Goal: Task Accomplishment & Management: Use online tool/utility

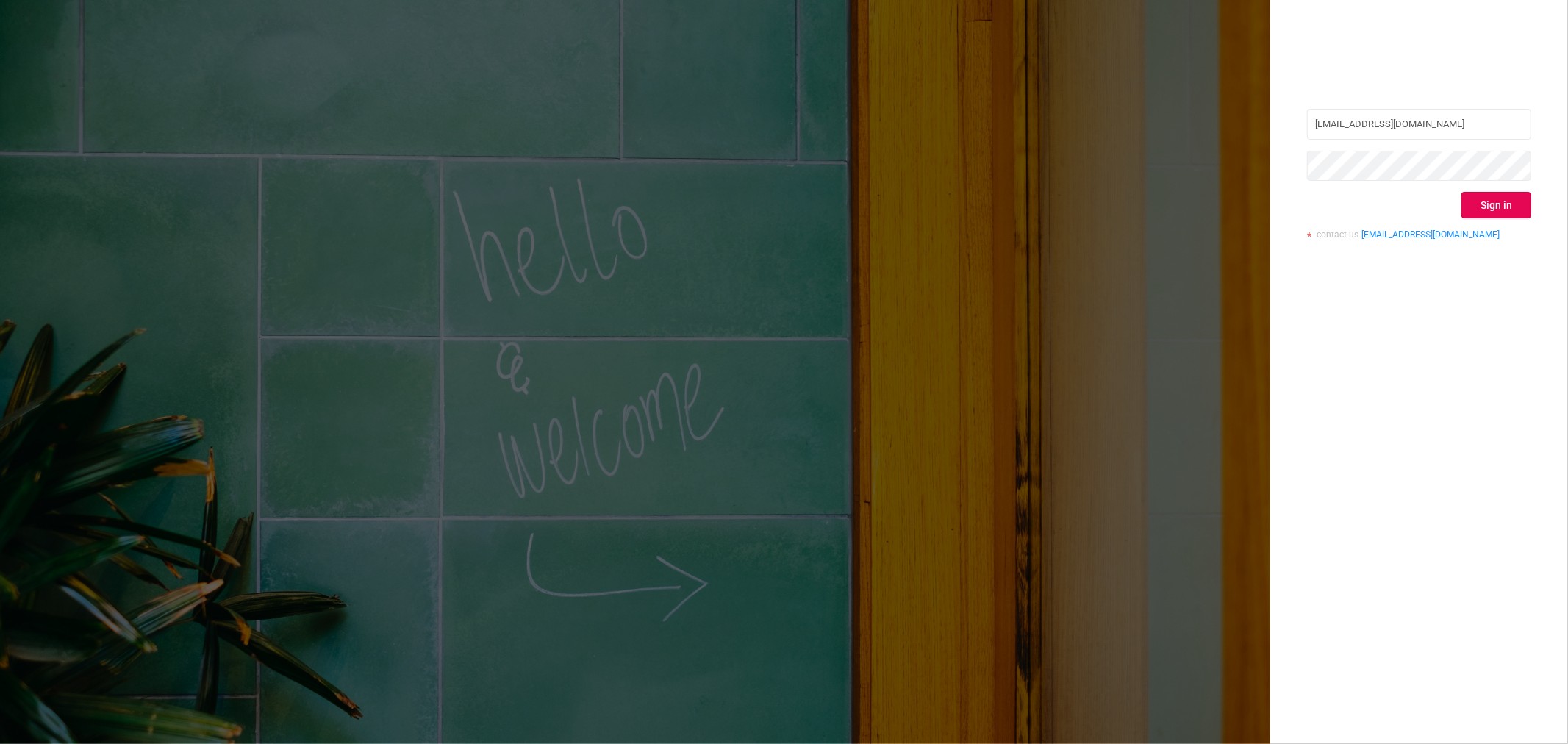
drag, startPoint x: 0, startPoint y: 0, endPoint x: 1521, endPoint y: 197, distance: 1533.7
click at [1521, 197] on button "Sign in" at bounding box center [1496, 204] width 70 height 26
click at [1521, 197] on div "Sign in" at bounding box center [1419, 204] width 224 height 26
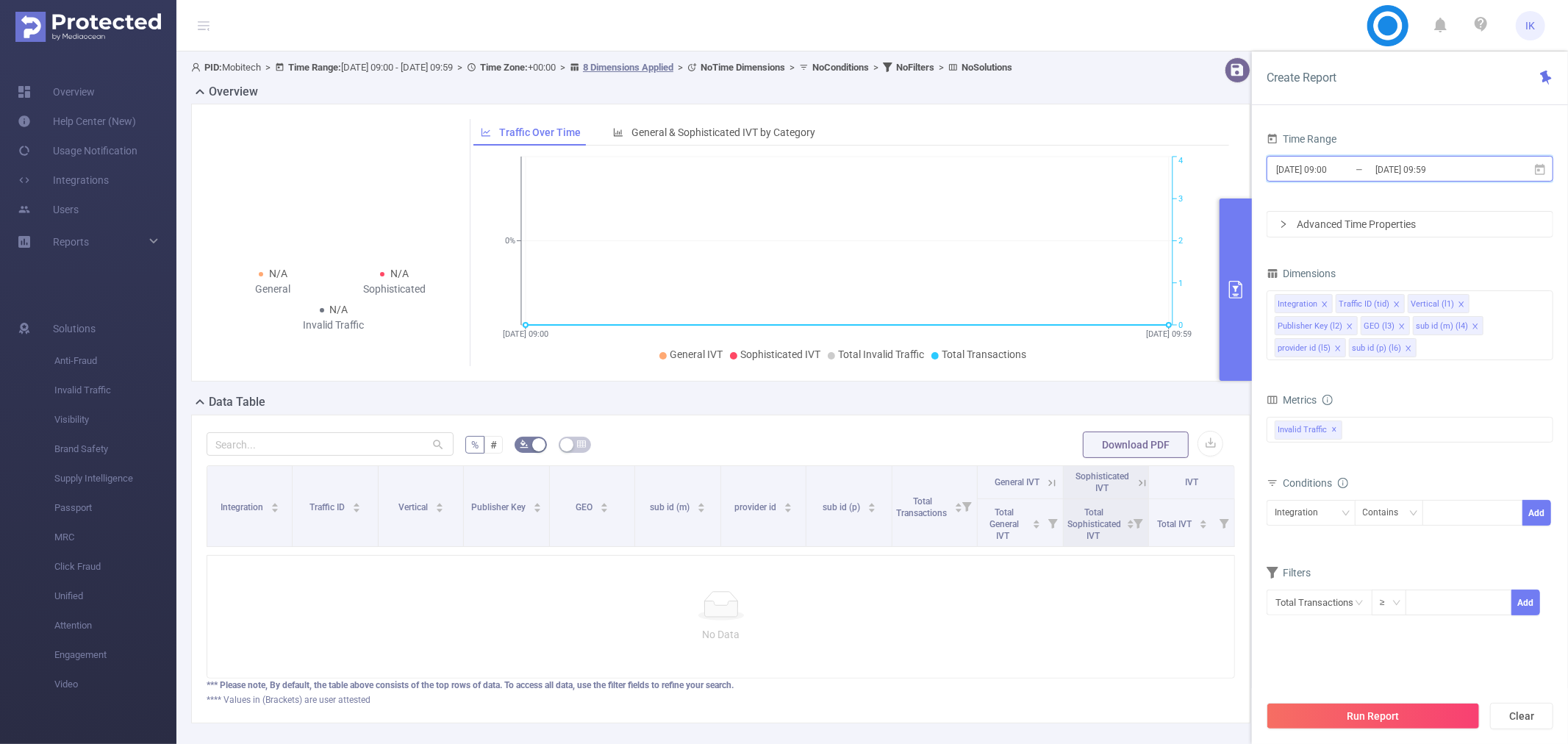
click at [1539, 171] on icon at bounding box center [1540, 168] width 11 height 11
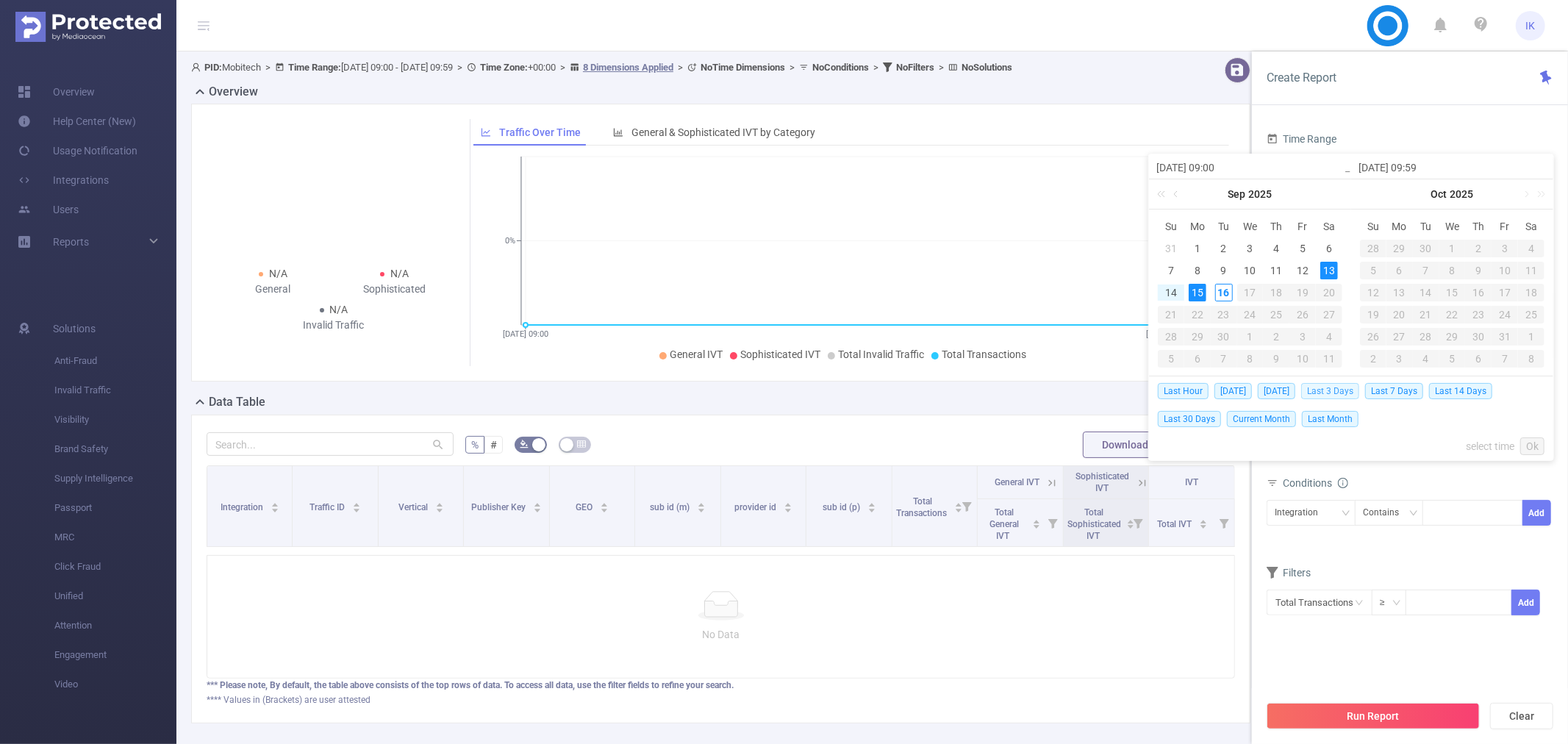
click at [1341, 394] on span "Last 3 Days" at bounding box center [1330, 392] width 58 height 17
type input "[DATE] 00:00"
type input "[DATE] 23:59"
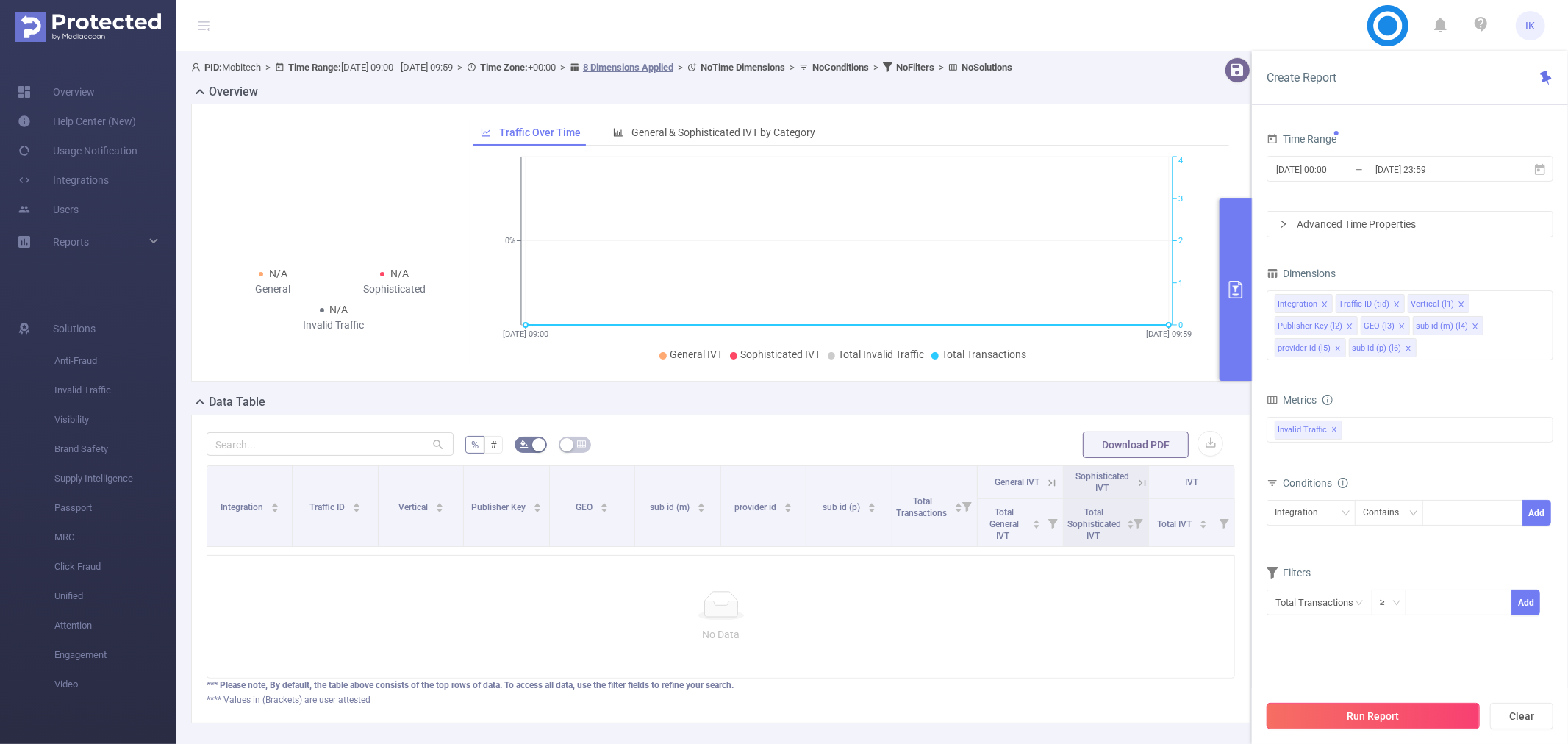
click at [1377, 722] on button "Run Report" at bounding box center [1373, 715] width 213 height 26
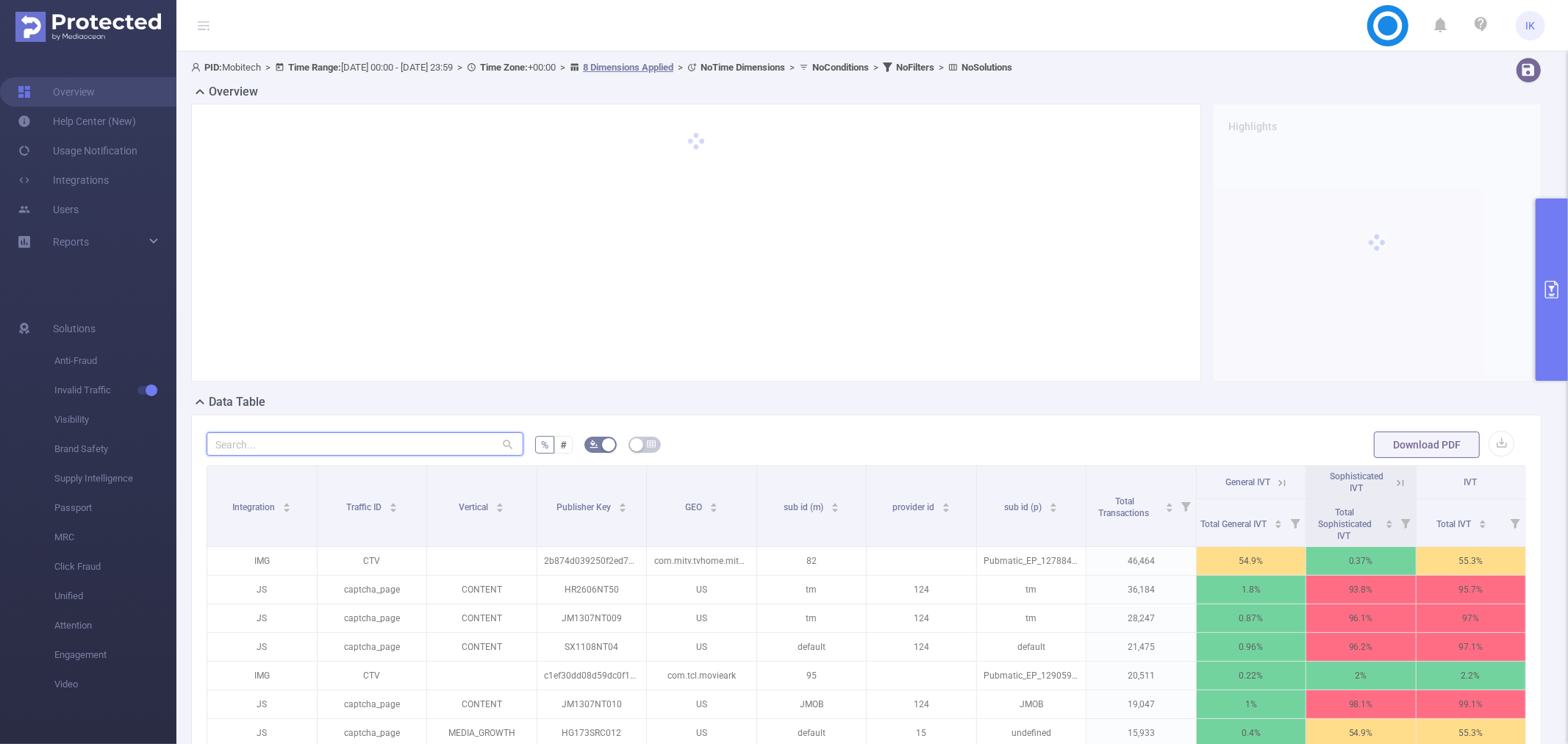
click at [379, 444] on input "text" at bounding box center [365, 443] width 317 height 23
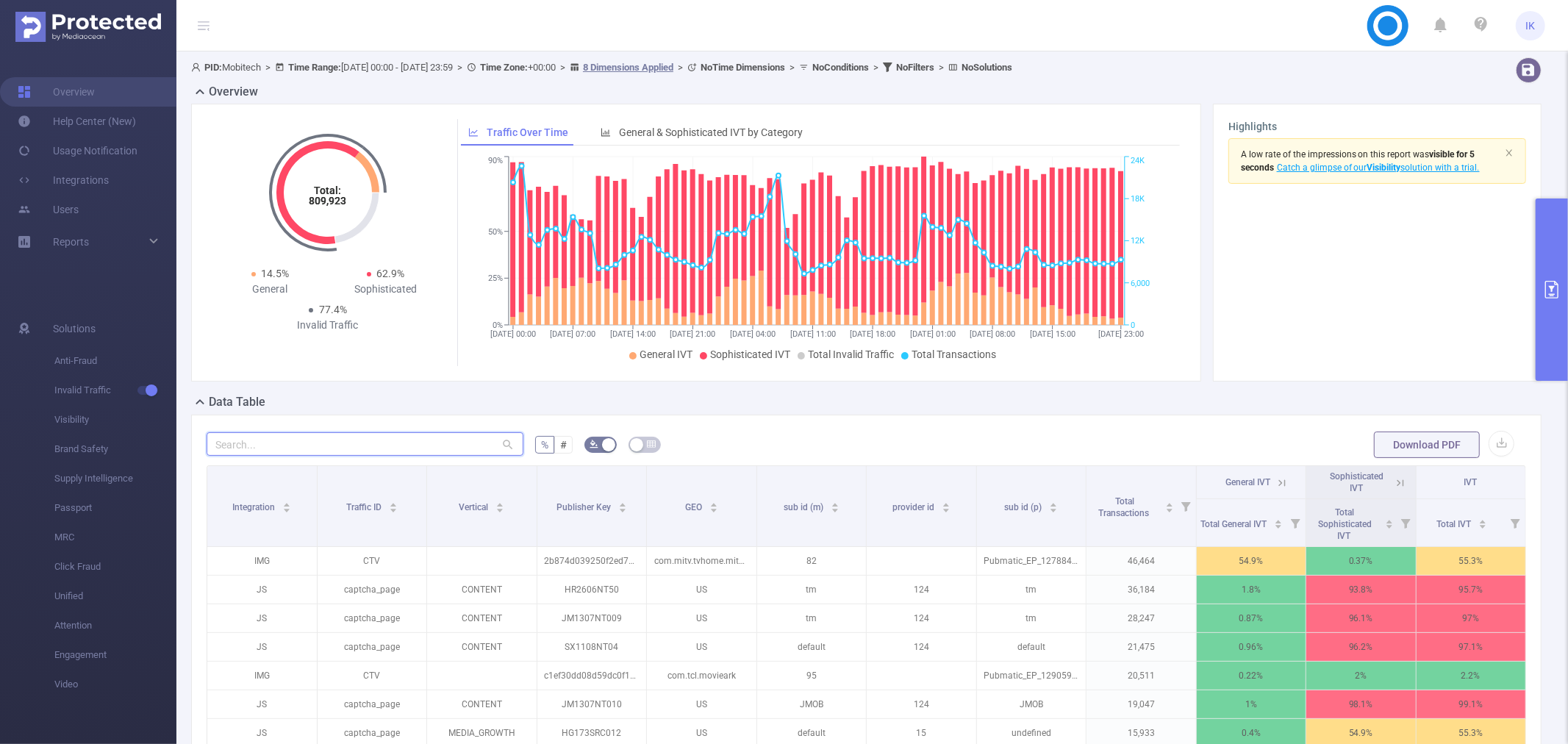
type input "ו"
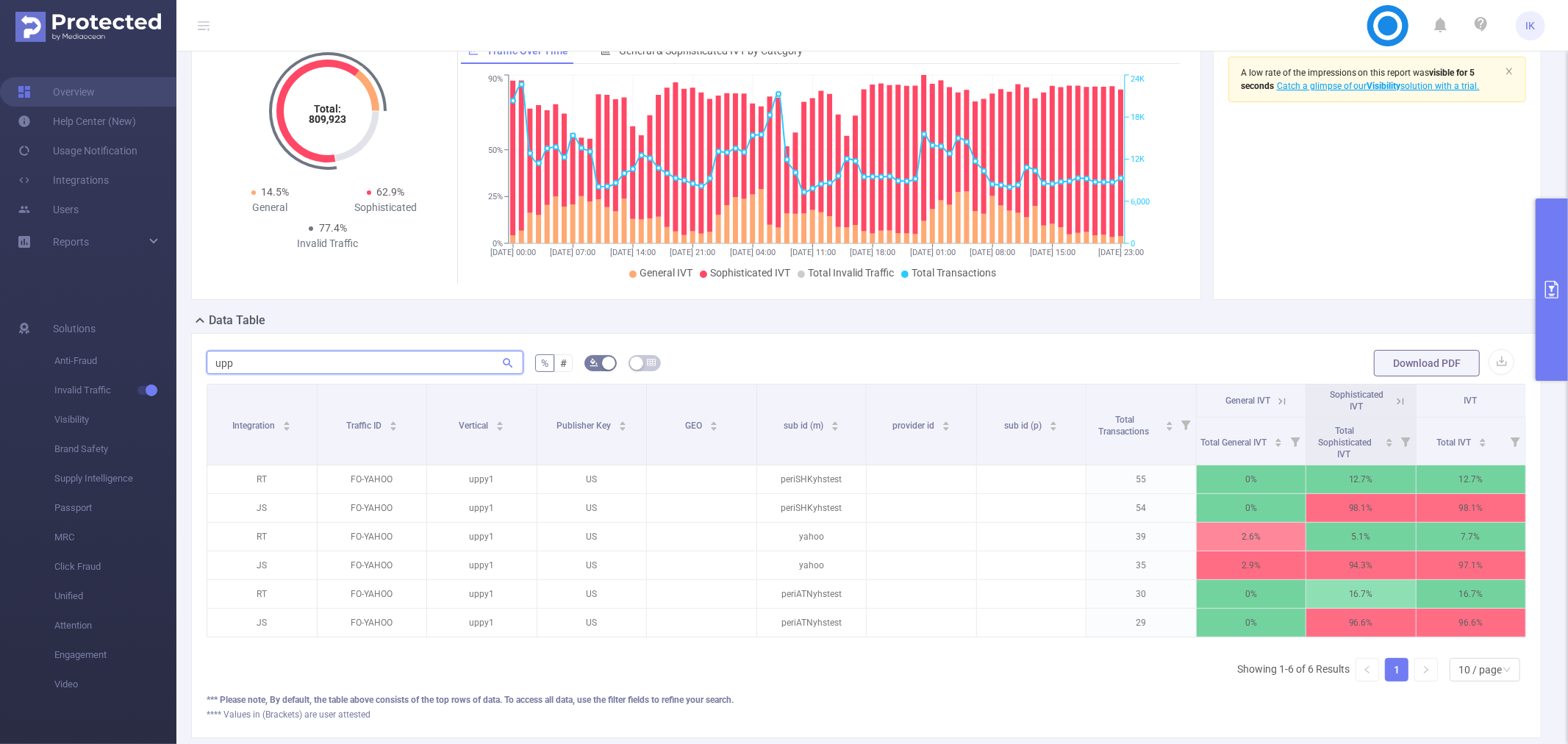
scroll to position [0, 2]
type input "upp"
click at [1391, 400] on icon at bounding box center [1398, 401] width 14 height 14
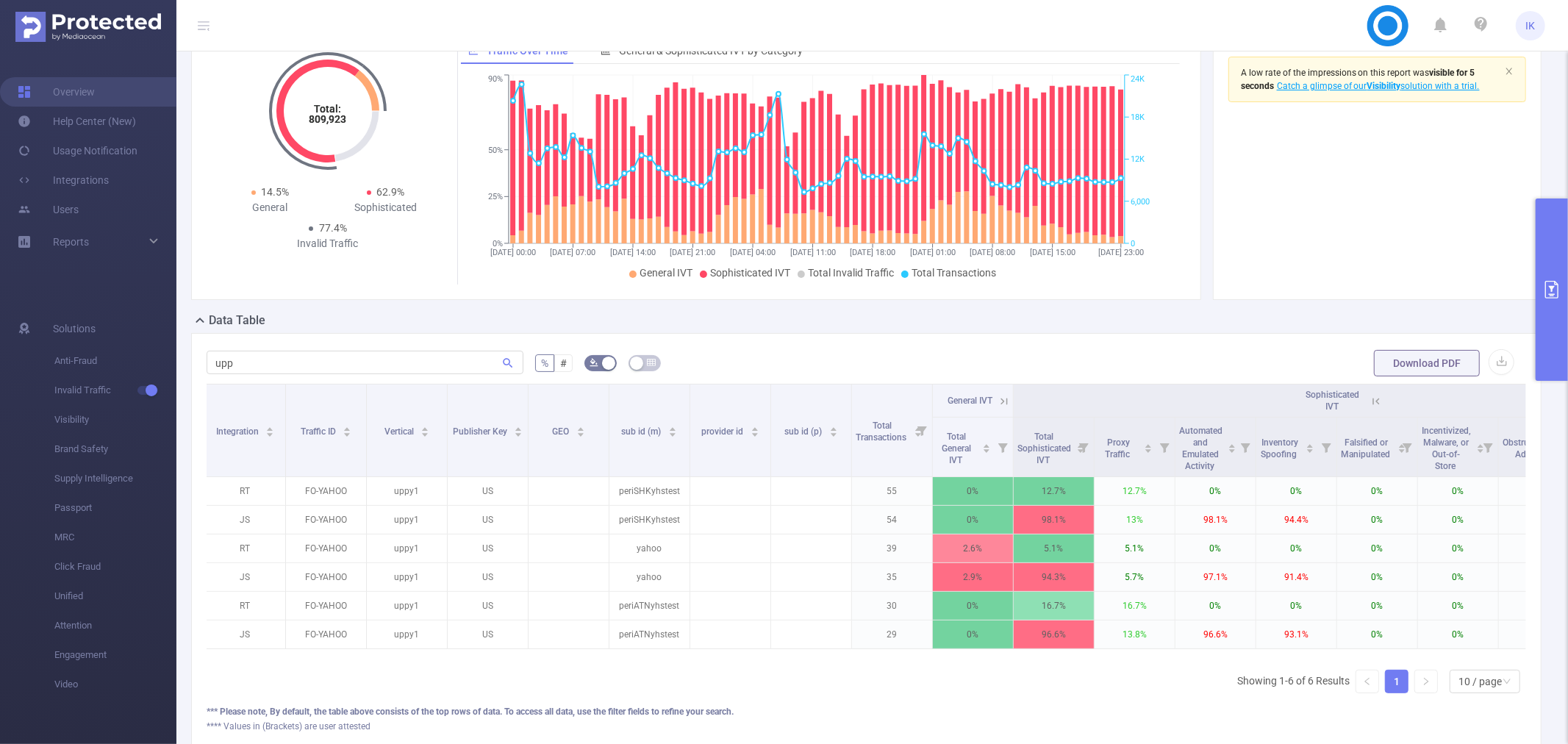
scroll to position [0, 0]
